Goal: Task Accomplishment & Management: Manage account settings

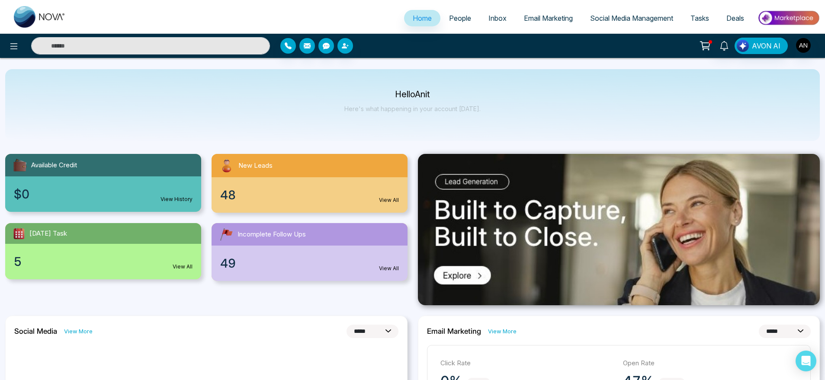
select select "*"
click at [18, 49] on icon at bounding box center [14, 46] width 10 height 10
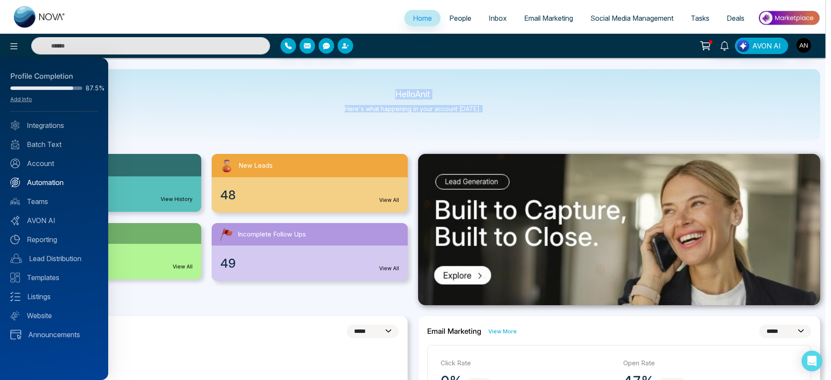
click at [55, 183] on link "Automation" at bounding box center [53, 182] width 87 height 10
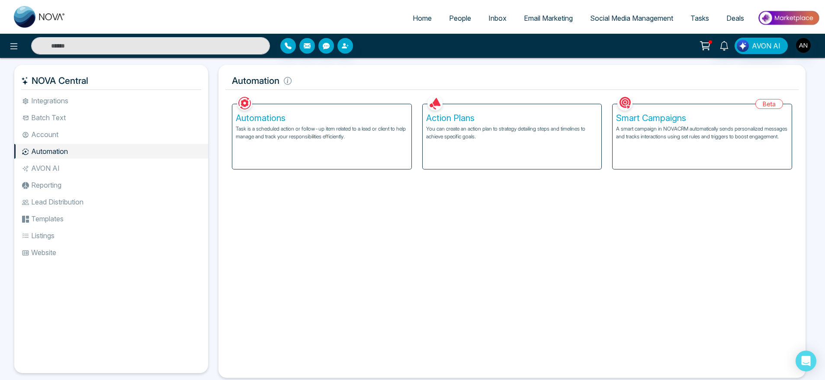
click at [53, 168] on li "AVON AI" at bounding box center [111, 168] width 194 height 15
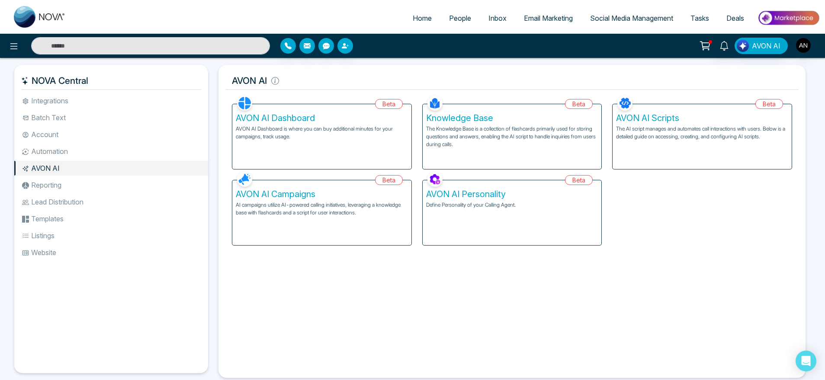
click at [336, 164] on div "AVON AI Dashboard AVON AI Dashboard is where you can buy additional minutes for…" at bounding box center [321, 136] width 179 height 65
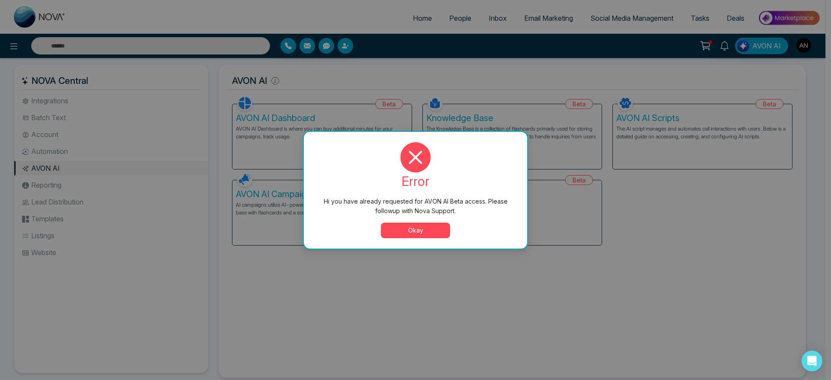
click at [417, 223] on button "Okay" at bounding box center [415, 231] width 69 height 16
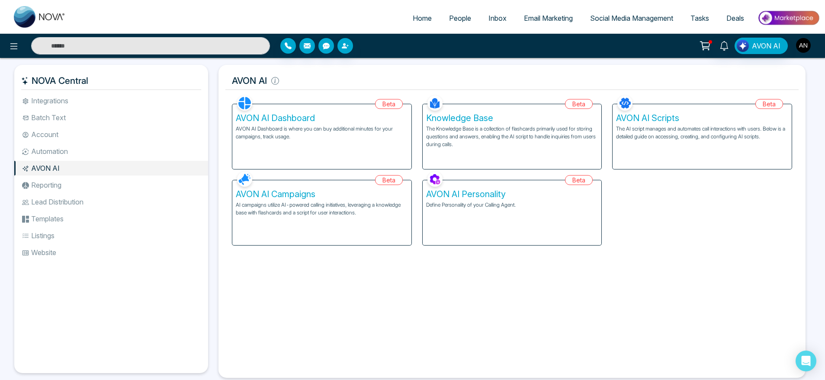
click at [800, 41] on img "button" at bounding box center [803, 45] width 15 height 15
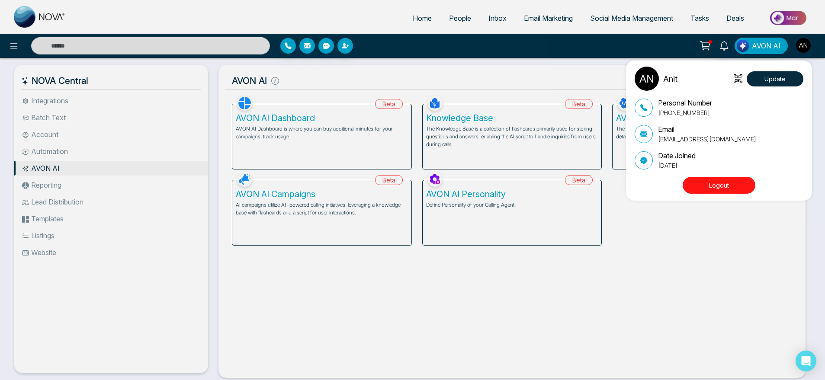
click at [718, 186] on button "Logout" at bounding box center [719, 185] width 73 height 17
